Goal: Find specific page/section: Find specific page/section

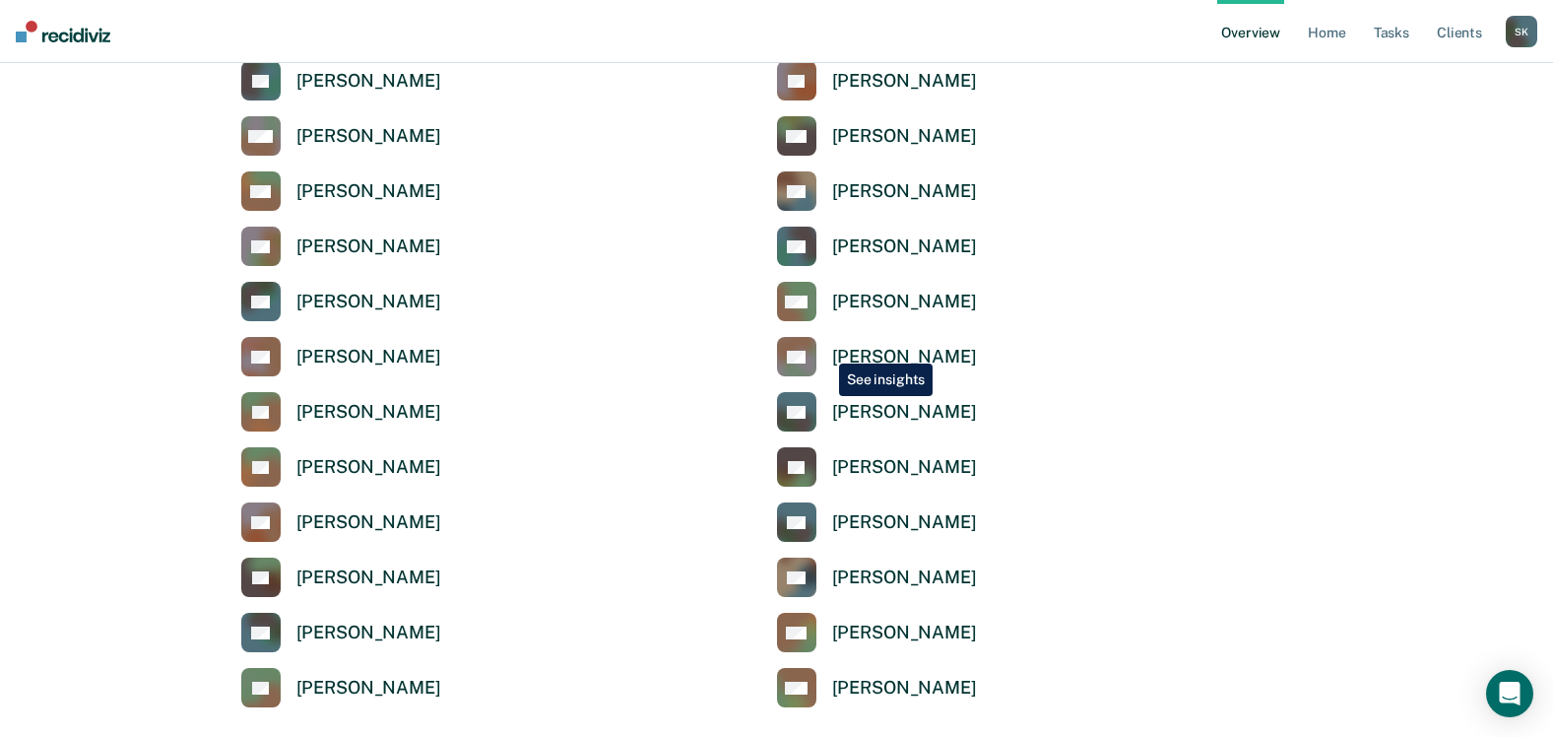
scroll to position [4382, 0]
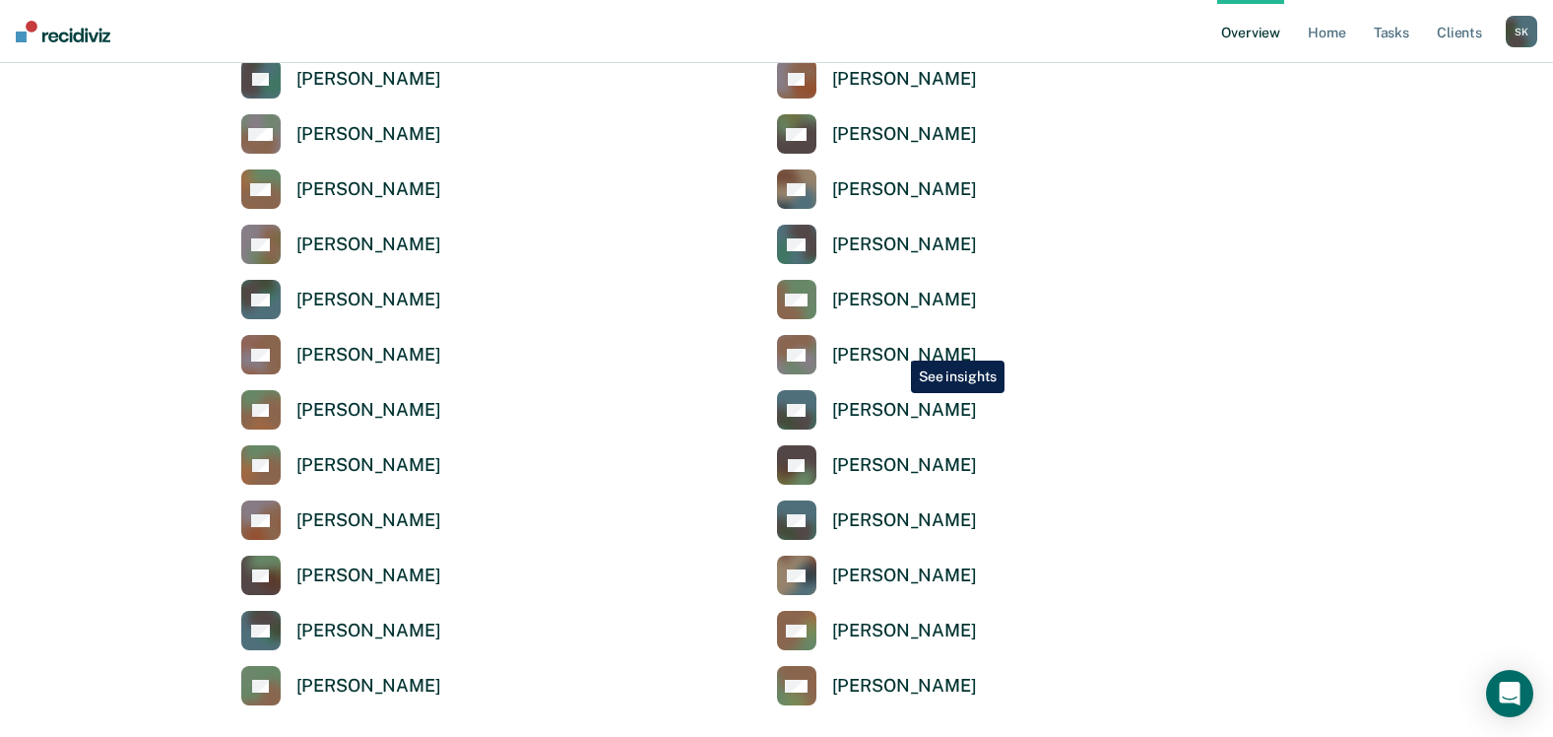
click at [896, 346] on div "[PERSON_NAME]" at bounding box center [904, 355] width 145 height 23
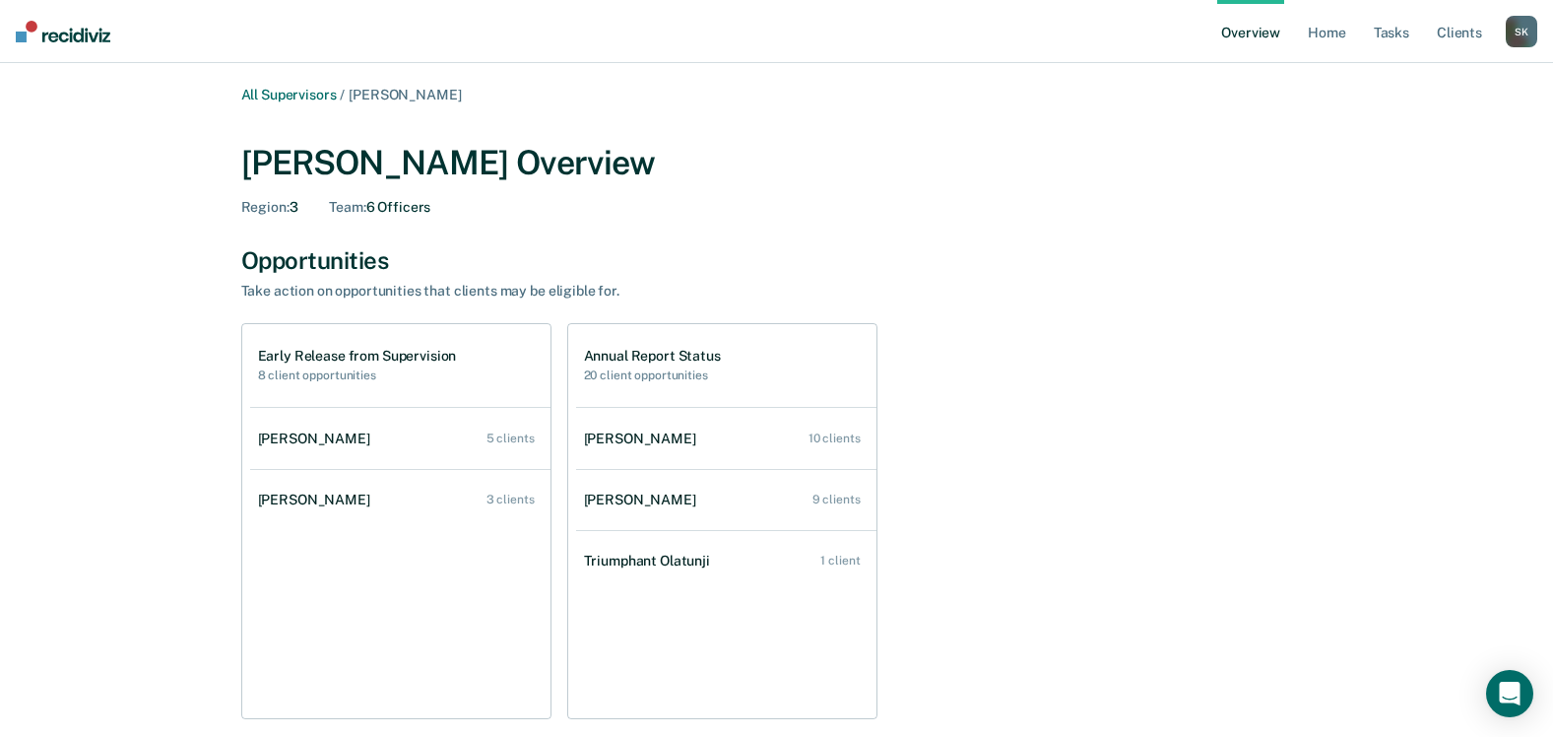
click at [1520, 34] on div "S K" at bounding box center [1522, 32] width 32 height 32
click at [1398, 130] on link "Log Out" at bounding box center [1442, 127] width 159 height 17
